Goal: Subscribe to service/newsletter

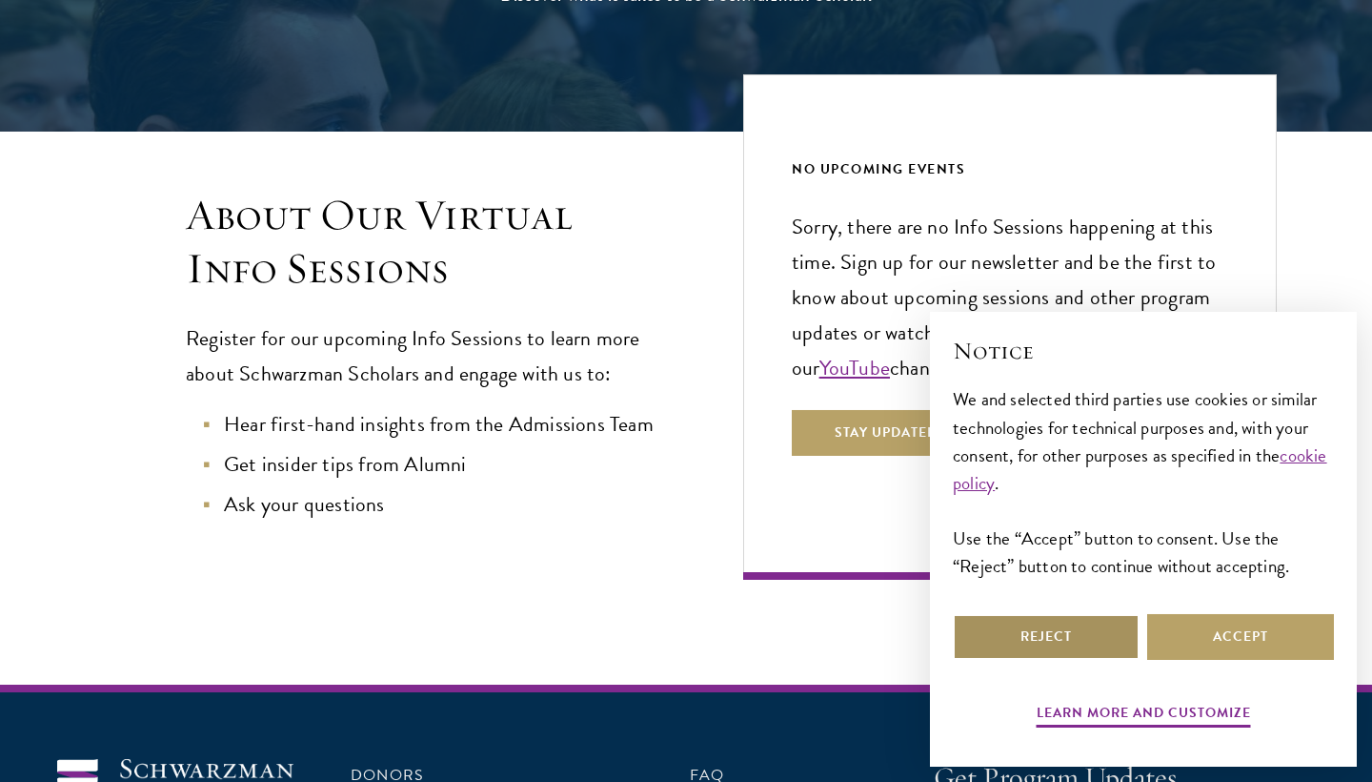
click at [1101, 643] on button "Reject" at bounding box center [1046, 637] width 187 height 46
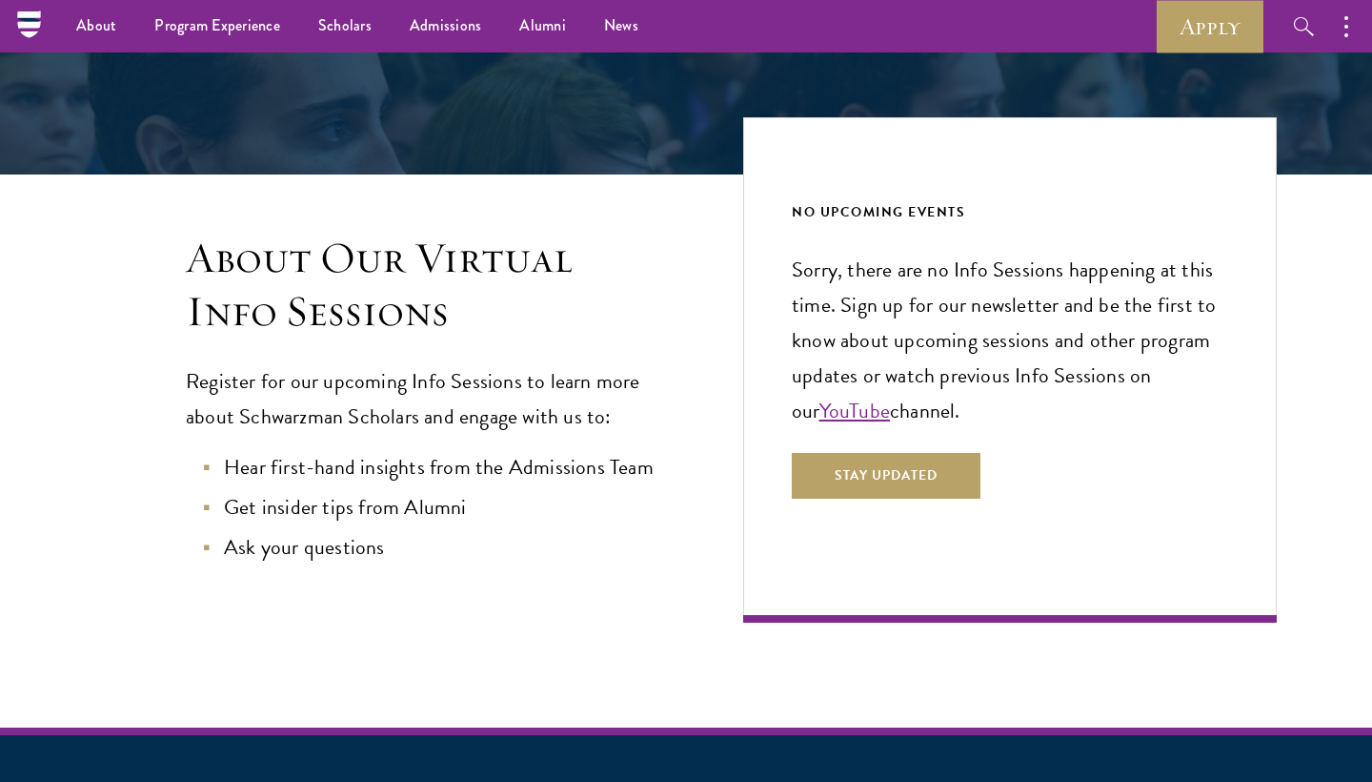
scroll to position [310, 0]
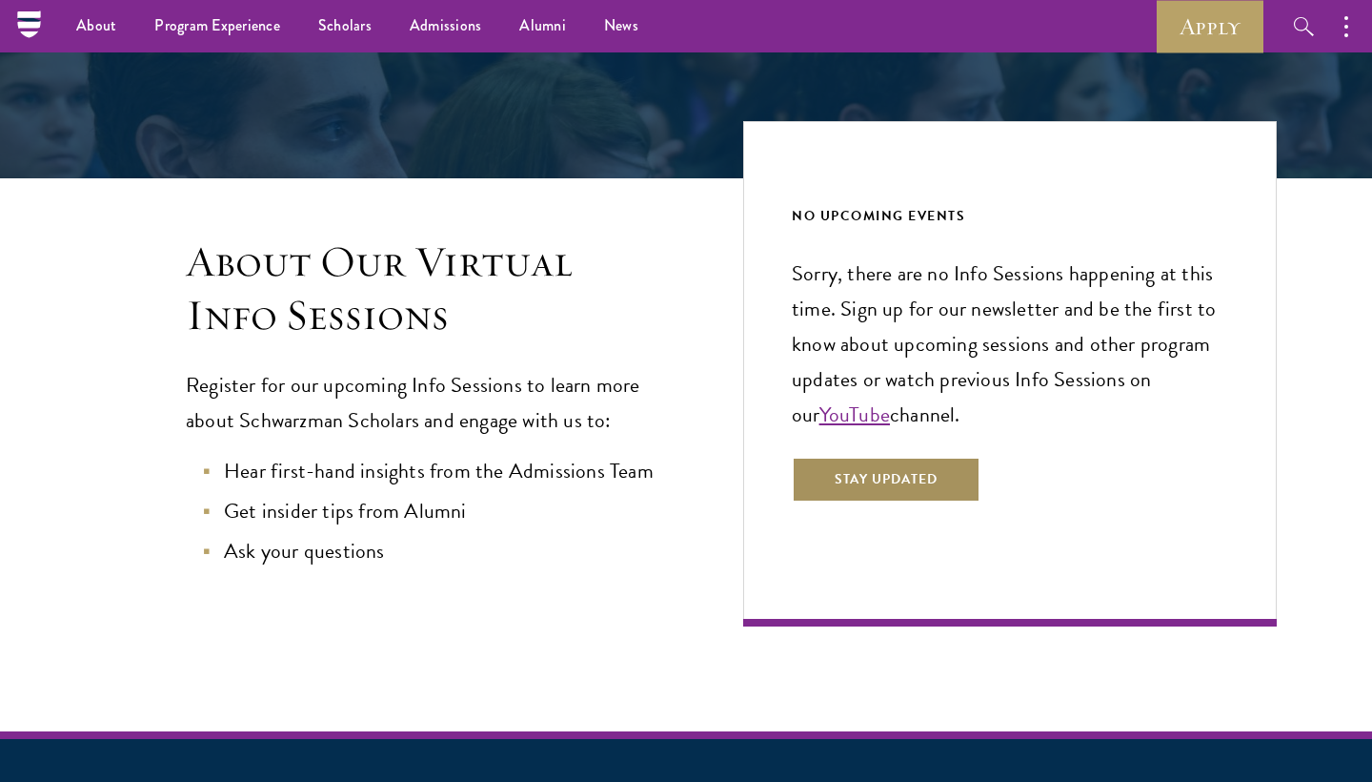
click at [866, 483] on button "Stay Updated" at bounding box center [886, 480] width 189 height 46
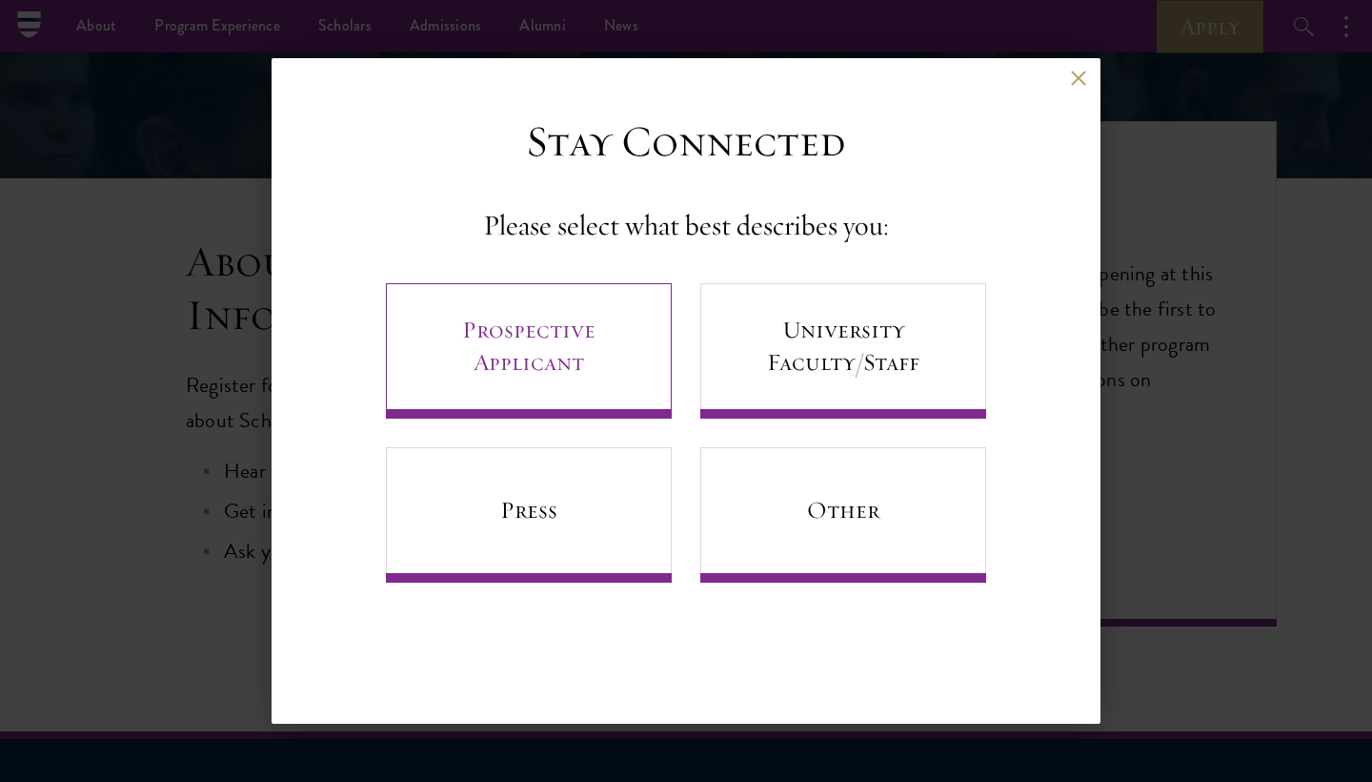
click at [563, 328] on link "Prospective Applicant" at bounding box center [529, 350] width 286 height 135
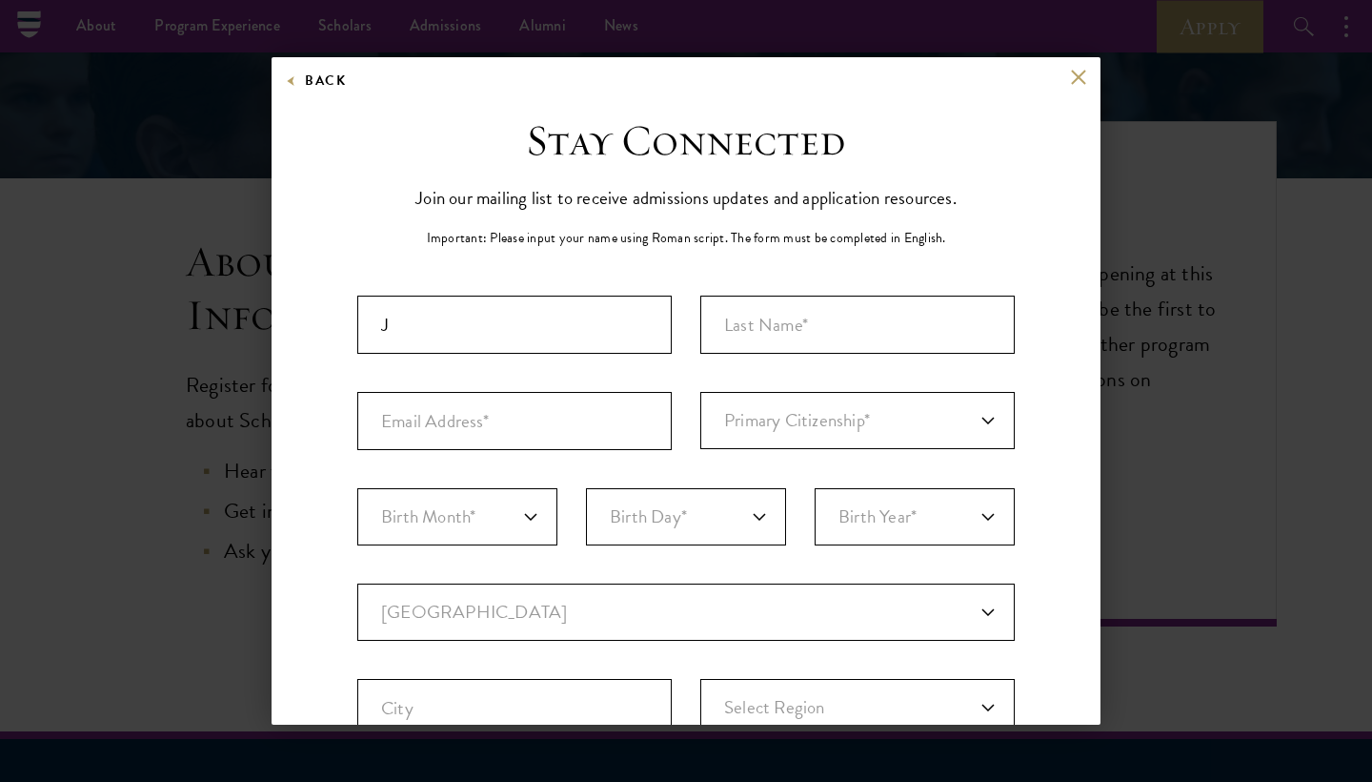
click at [930, 242] on p "Important: Please input your name using Roman script. The form must be complete…" at bounding box center [686, 238] width 519 height 20
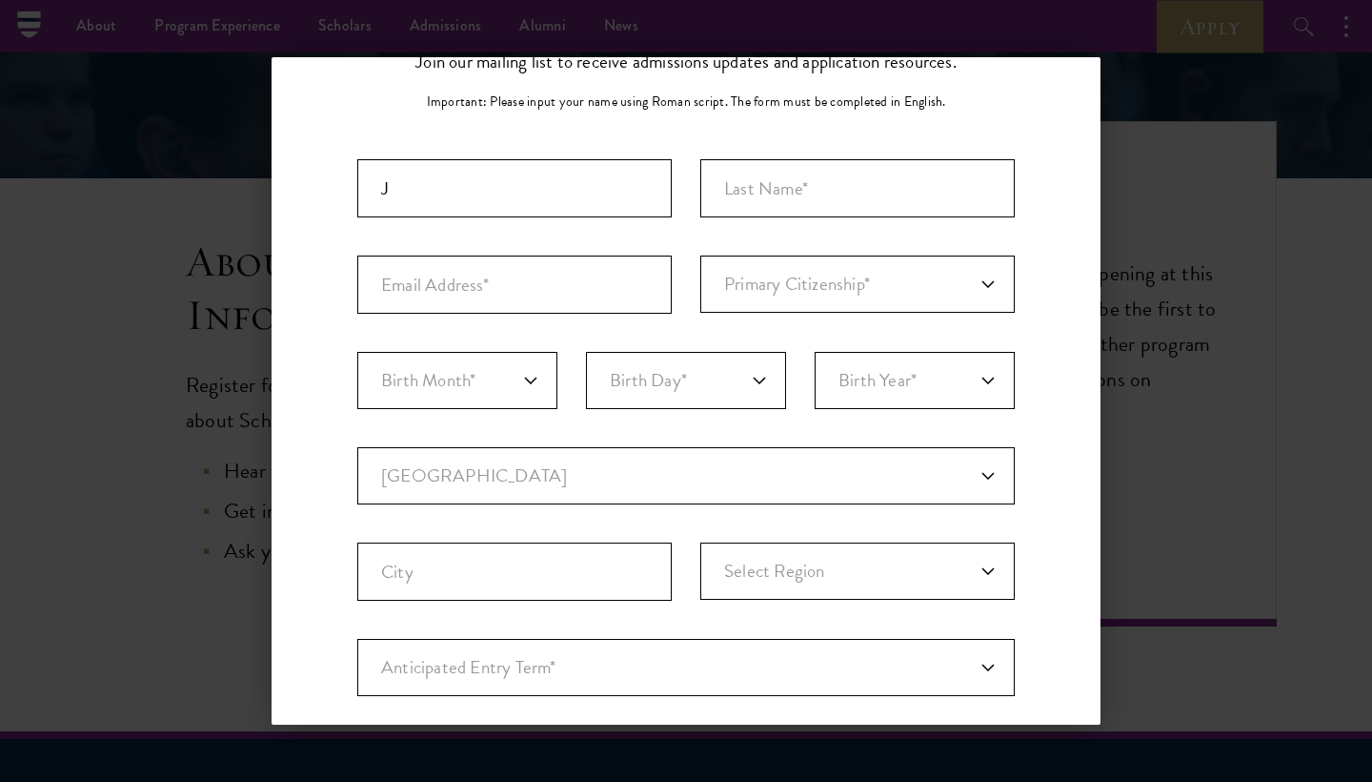
scroll to position [137, 0]
click at [552, 181] on input "J" at bounding box center [514, 187] width 315 height 58
type input "[PERSON_NAME]"
type input "Miguna"
type input "[EMAIL_ADDRESS][DOMAIN_NAME]"
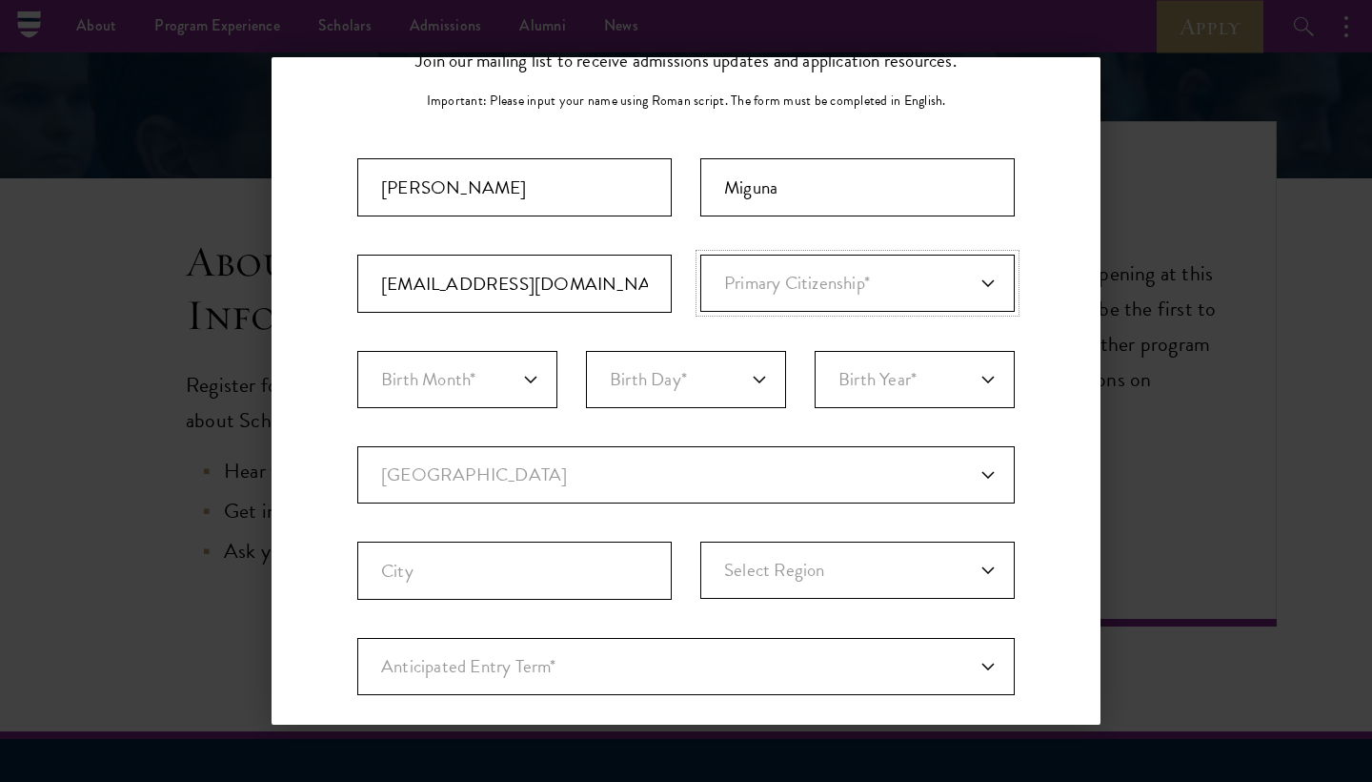
select select "CA"
select select "12"
select select "04"
select select "1996"
select select "CA"
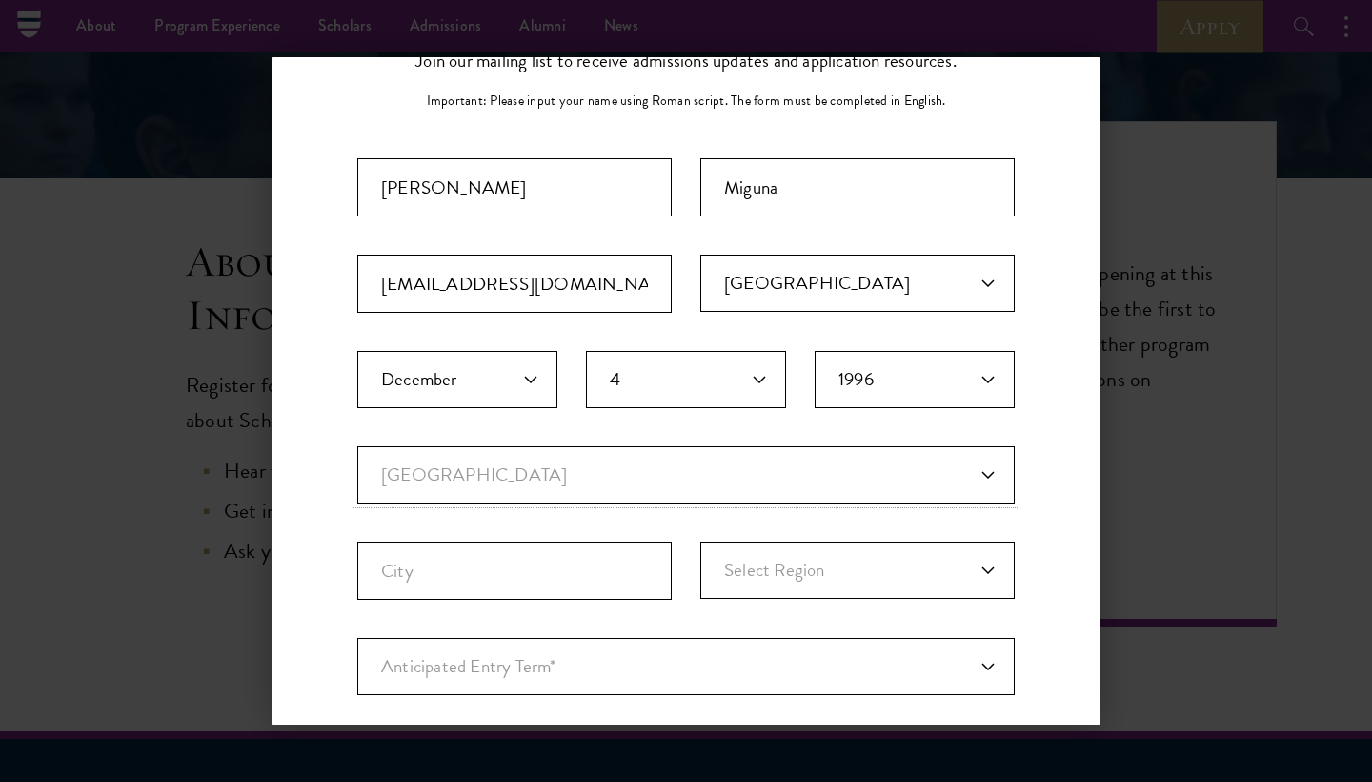
select select
type input "[GEOGRAPHIC_DATA]"
select select "ON"
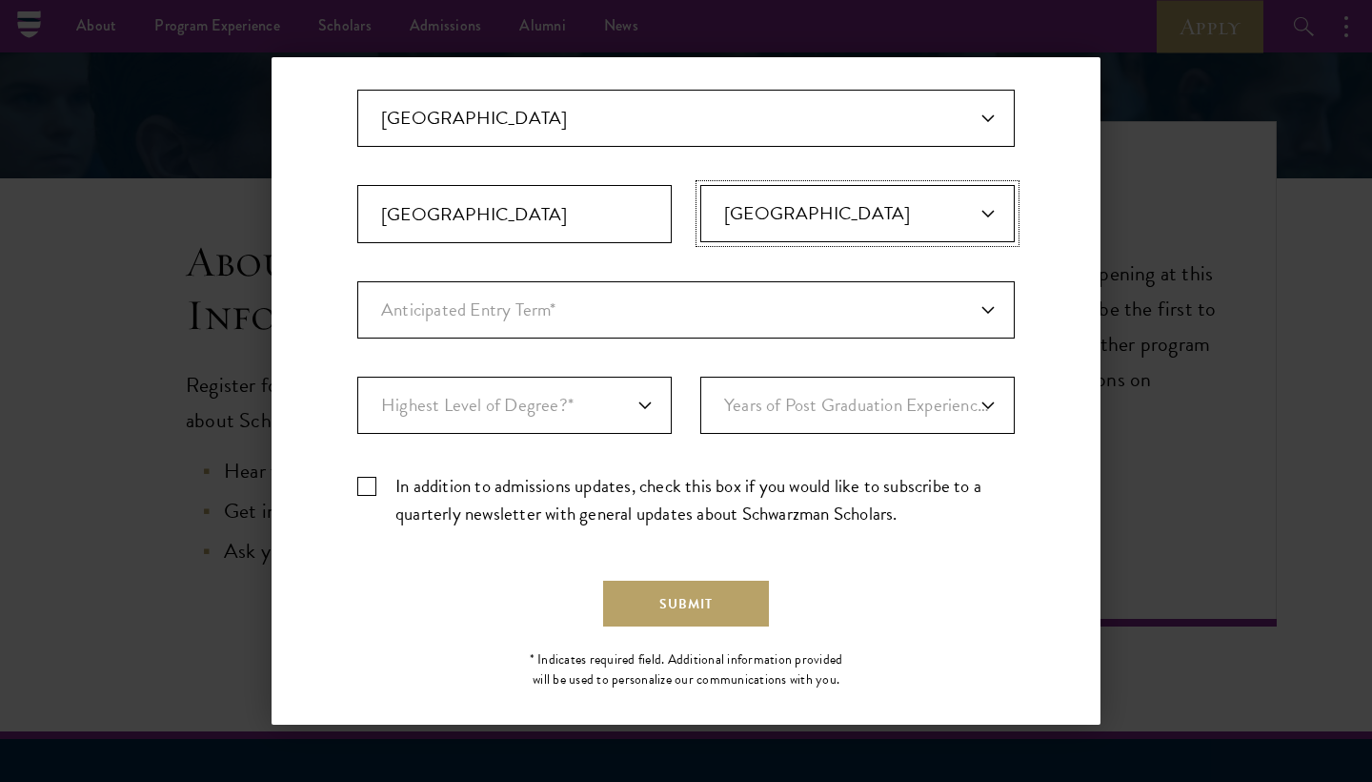
scroll to position [504, 0]
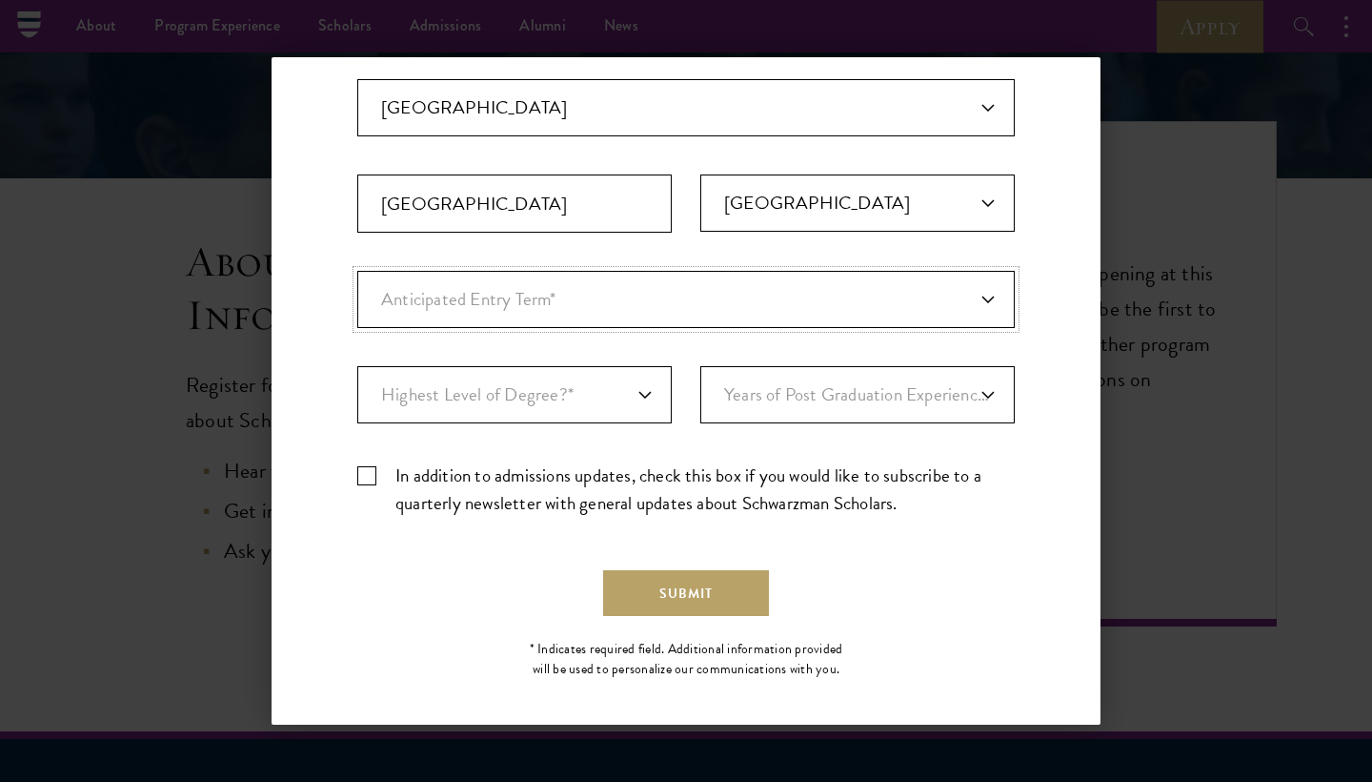
select select "a6790467-ebe7-4045-a56a-66c1cae98076"
select select "baef124f-e103-44b1-8ca6-5d0669438e44"
click at [492, 461] on label "In addition to admissions updates, check this box if you would like to subscrib…" at bounding box center [686, 488] width 658 height 55
click at [492, 461] on input "In addition to admissions updates, check this box if you would like to subscrib…" at bounding box center [686, 467] width 658 height 12
checkbox input "true"
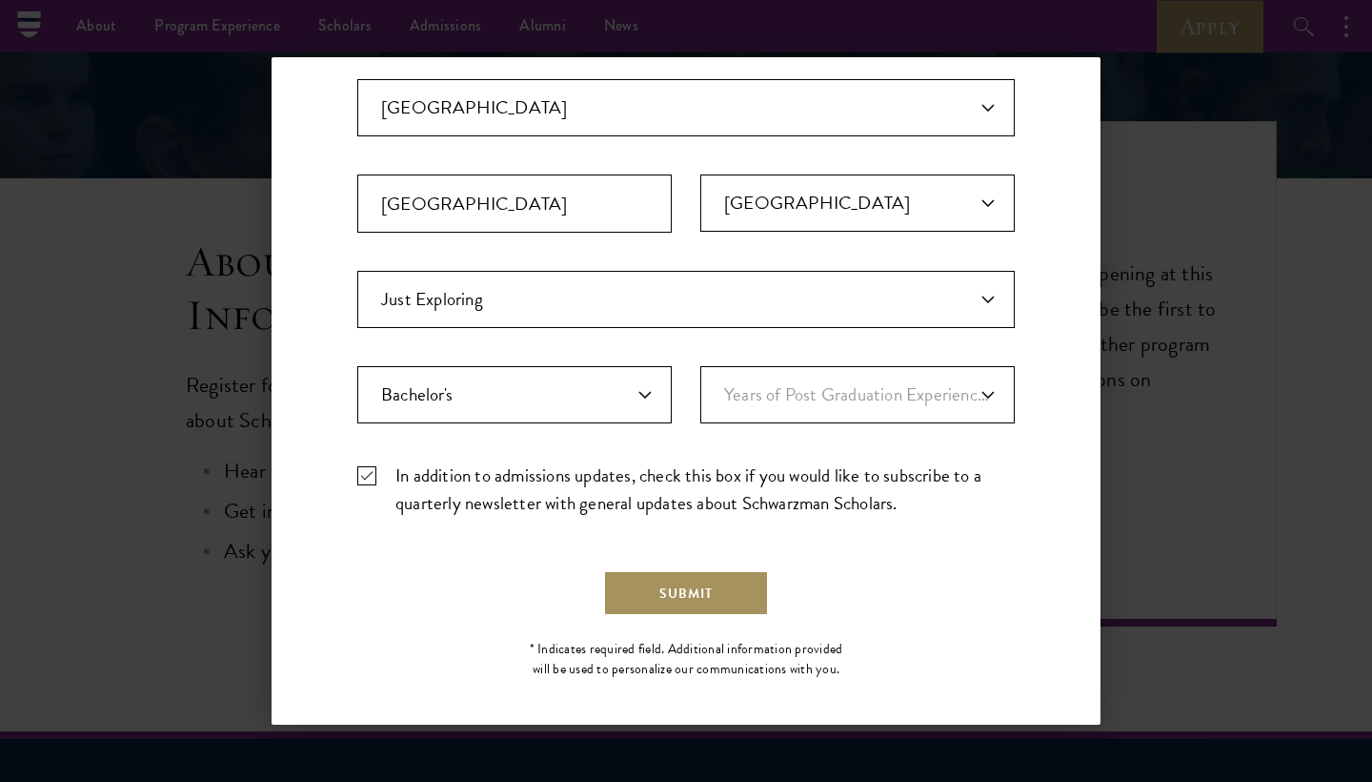
click at [692, 594] on button "Submit" at bounding box center [686, 593] width 166 height 46
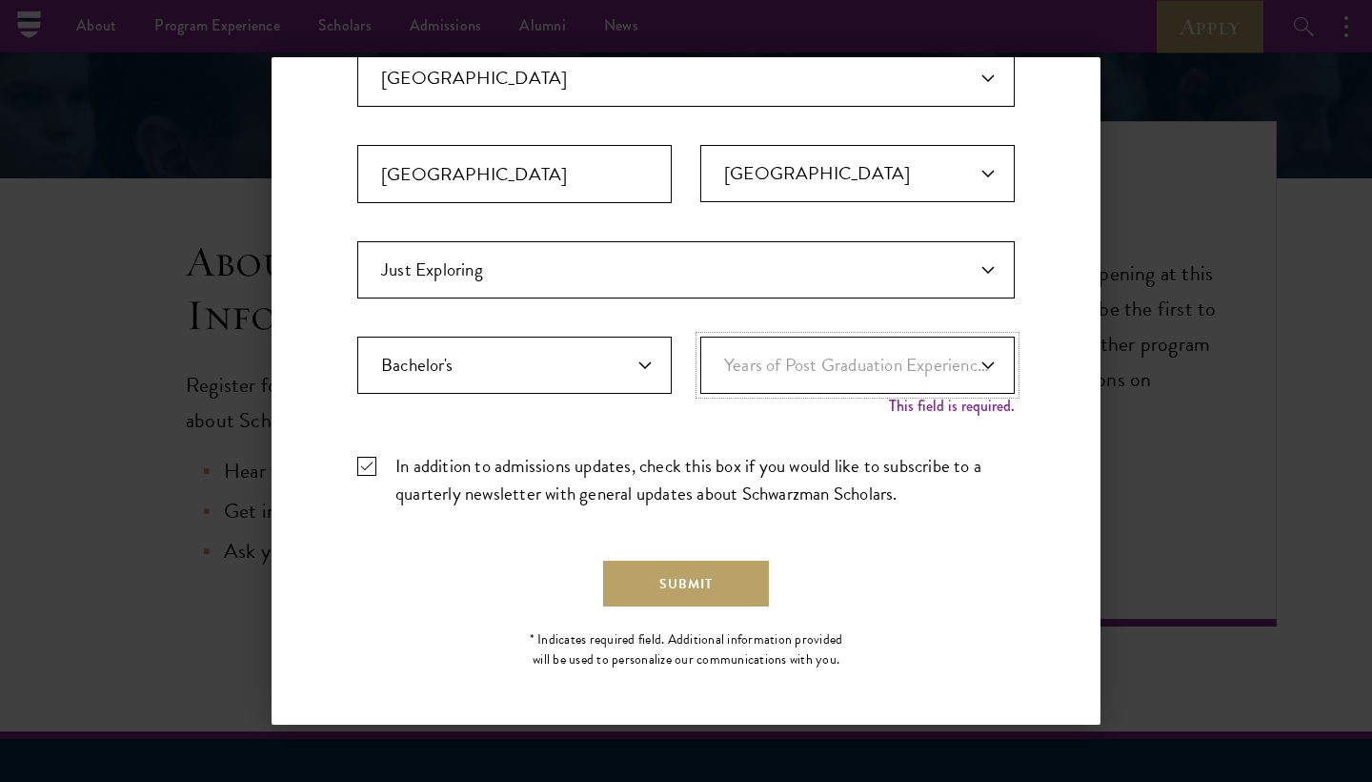
select select "1"
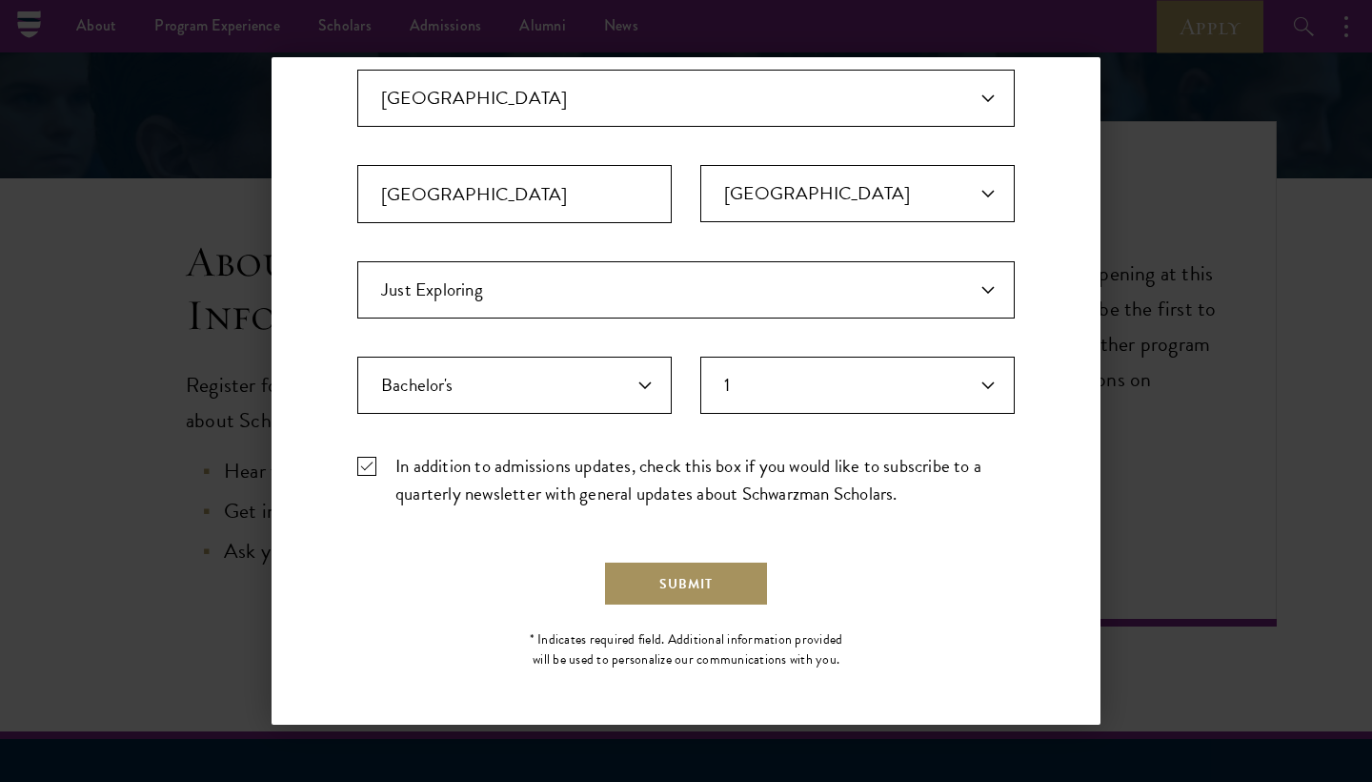
click at [682, 585] on button "Submit" at bounding box center [686, 583] width 166 height 46
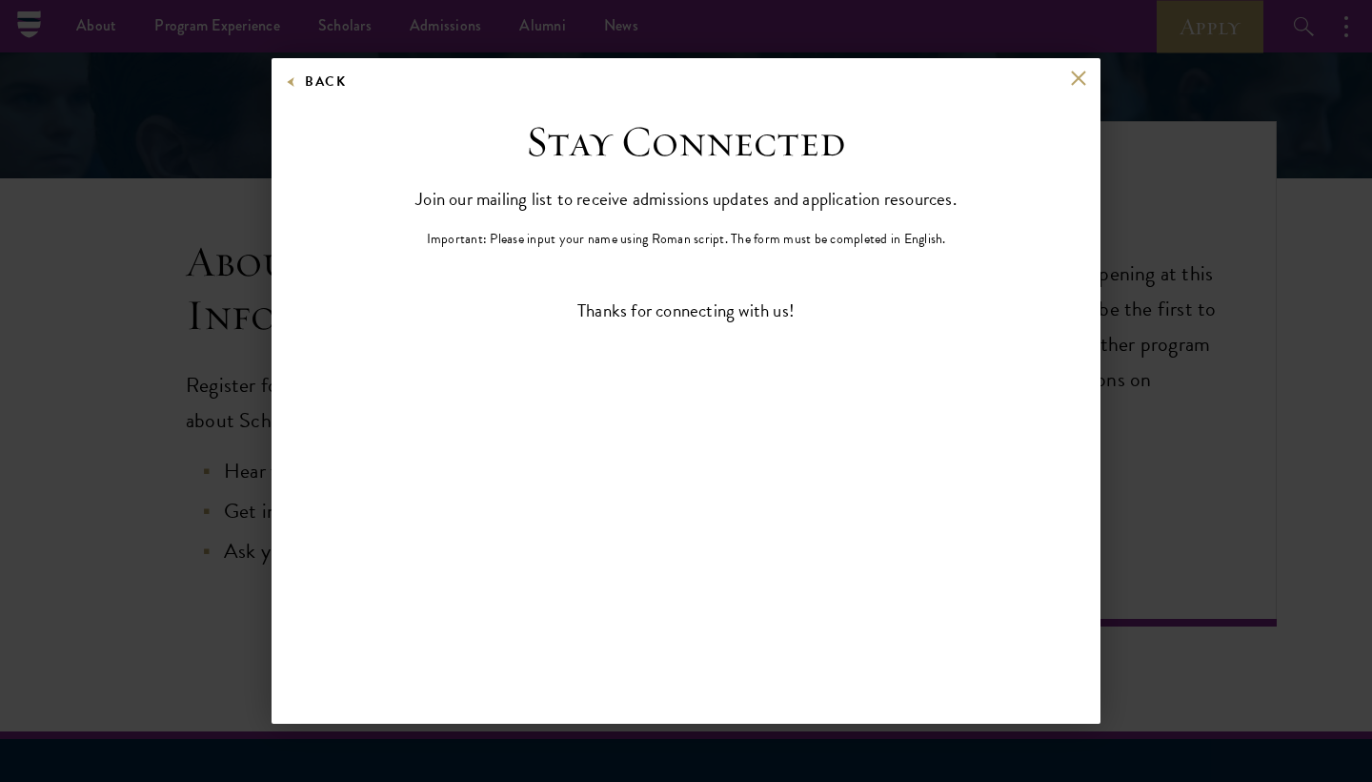
scroll to position [0, 0]
